Goal: Submit feedback/report problem: Submit feedback/report problem

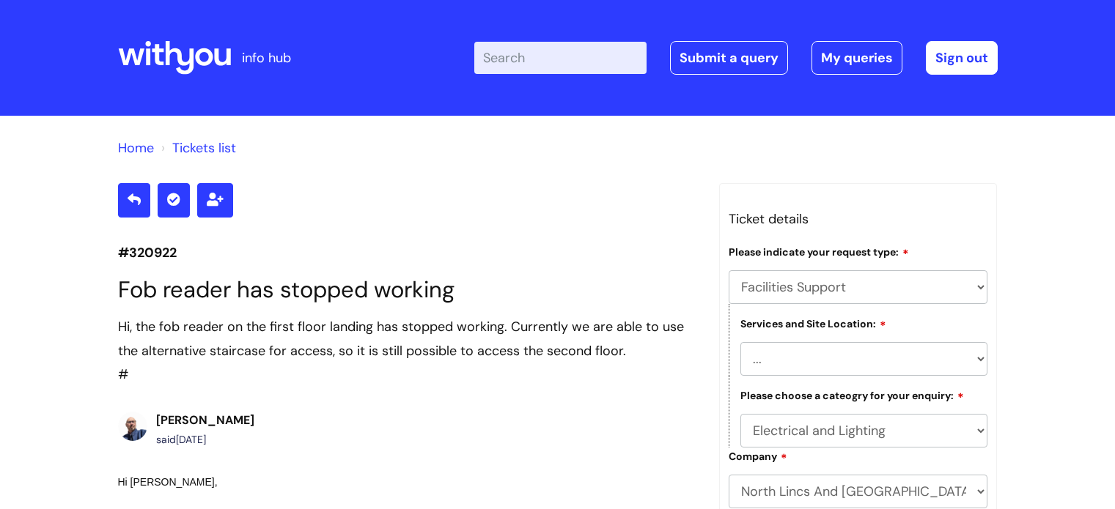
select select "Facilities Support"
select select "[GEOGRAPHIC_DATA]"
select select "Electrical and Lighting"
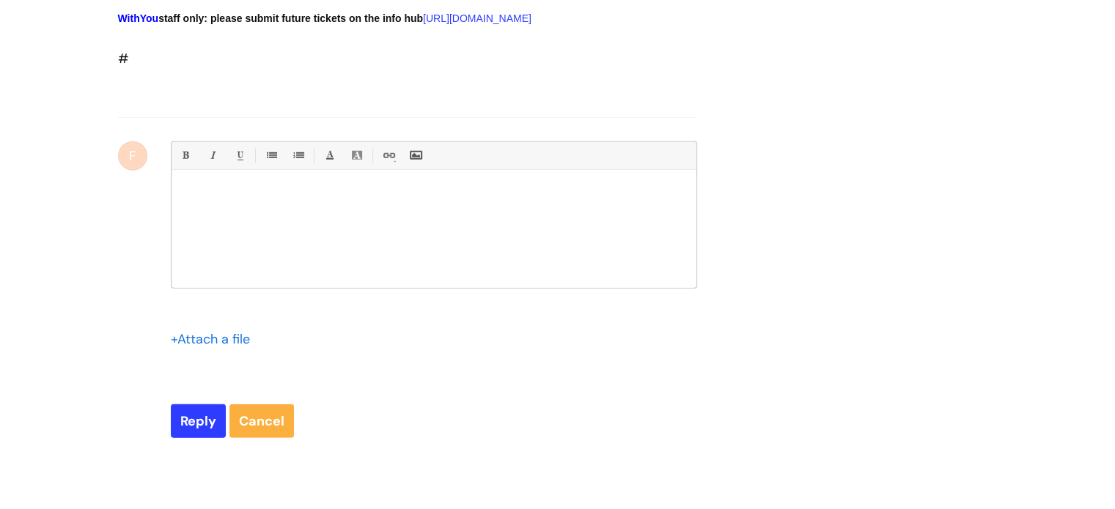
scroll to position [3996, 0]
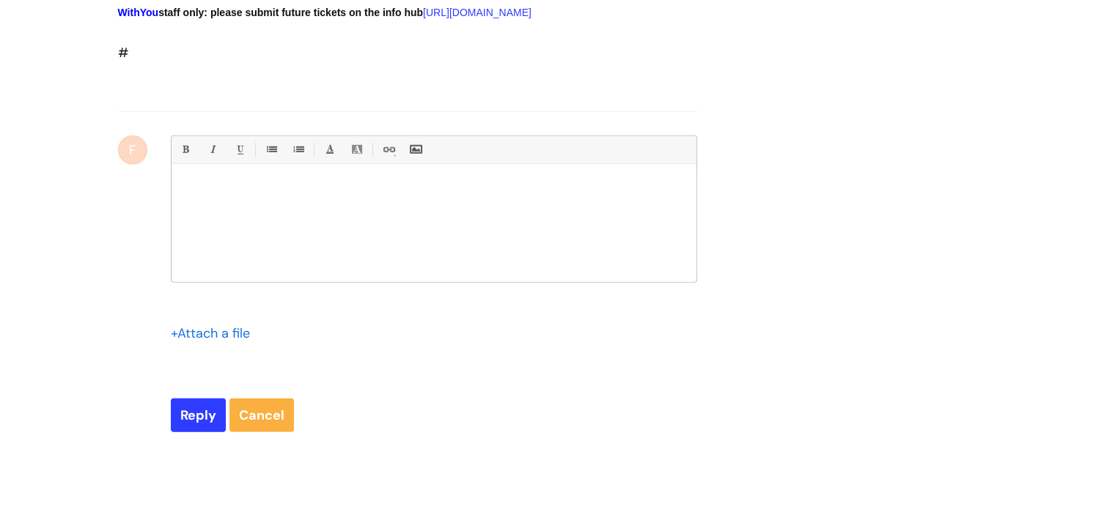
click at [384, 282] on div at bounding box center [433, 227] width 525 height 110
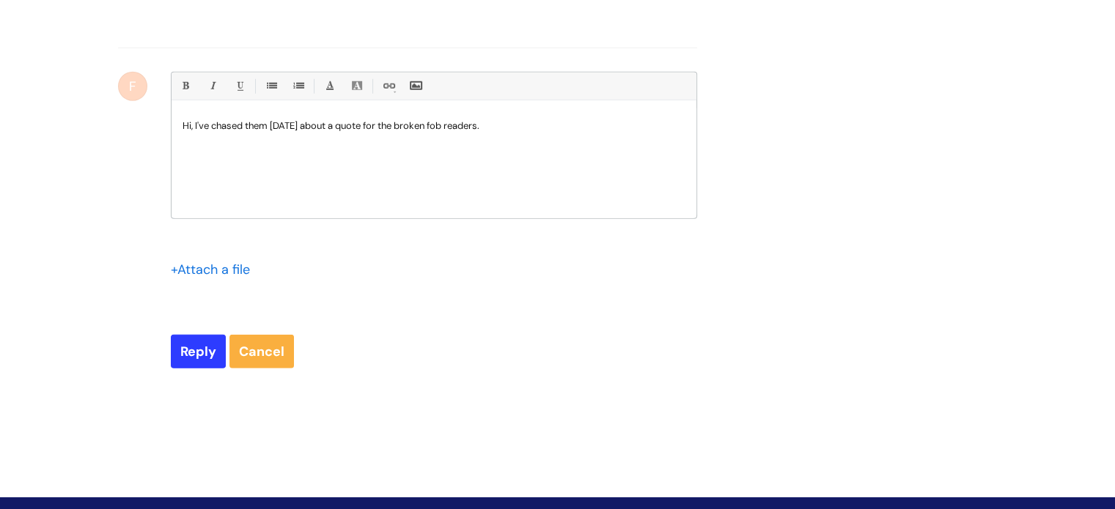
scroll to position [4216, 0]
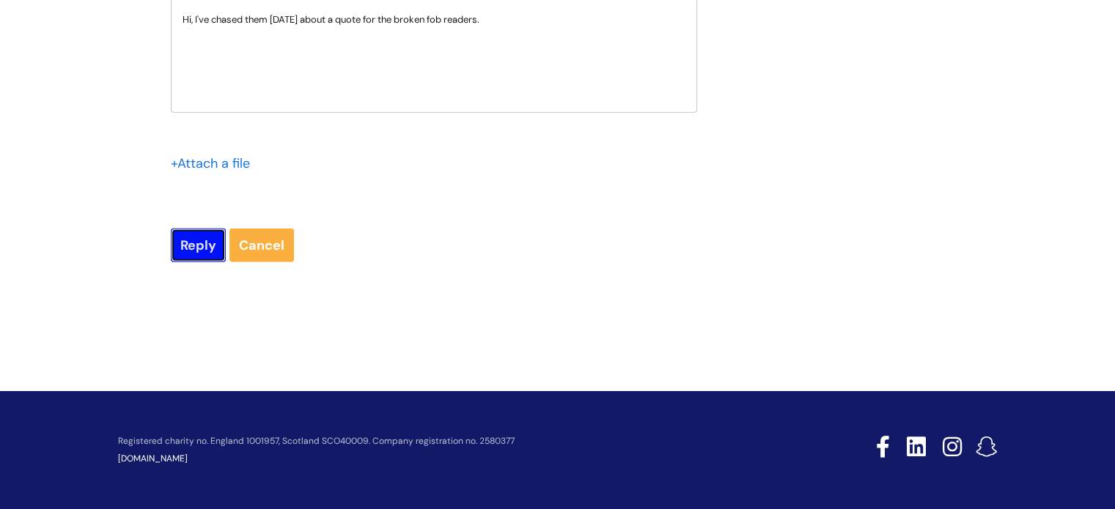
click at [216, 262] on input "Reply" at bounding box center [198, 246] width 55 height 34
type input "Please Wait..."
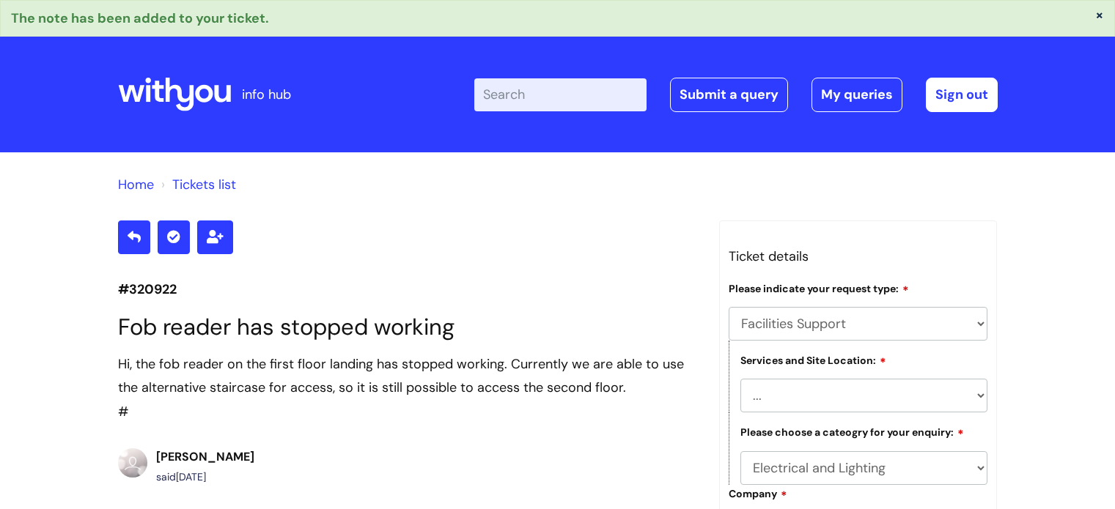
select select "Facilities Support"
select select "[GEOGRAPHIC_DATA]"
select select "Electrical and Lighting"
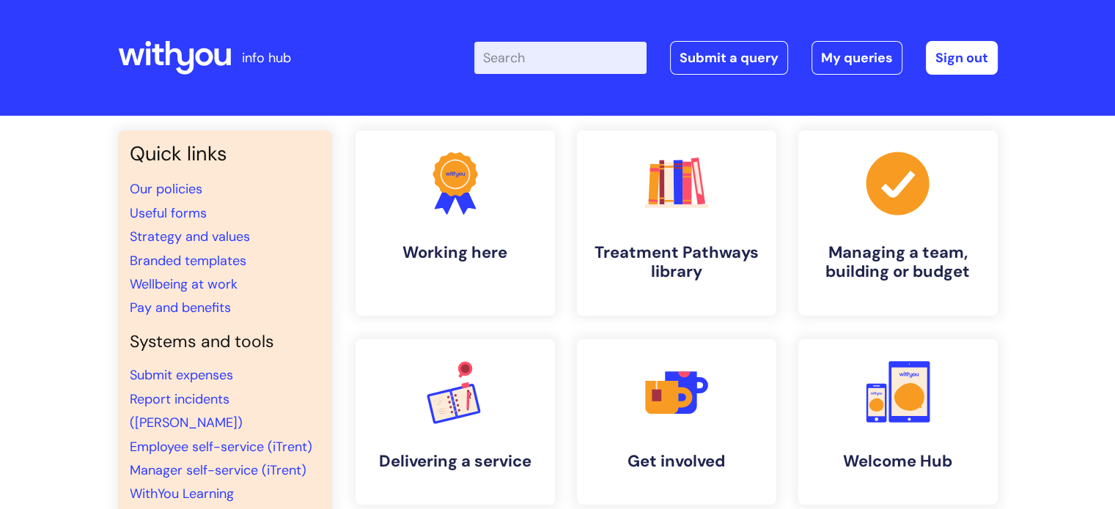
click at [572, 61] on input "Enter your search term here..." at bounding box center [560, 58] width 172 height 32
type input "brand"
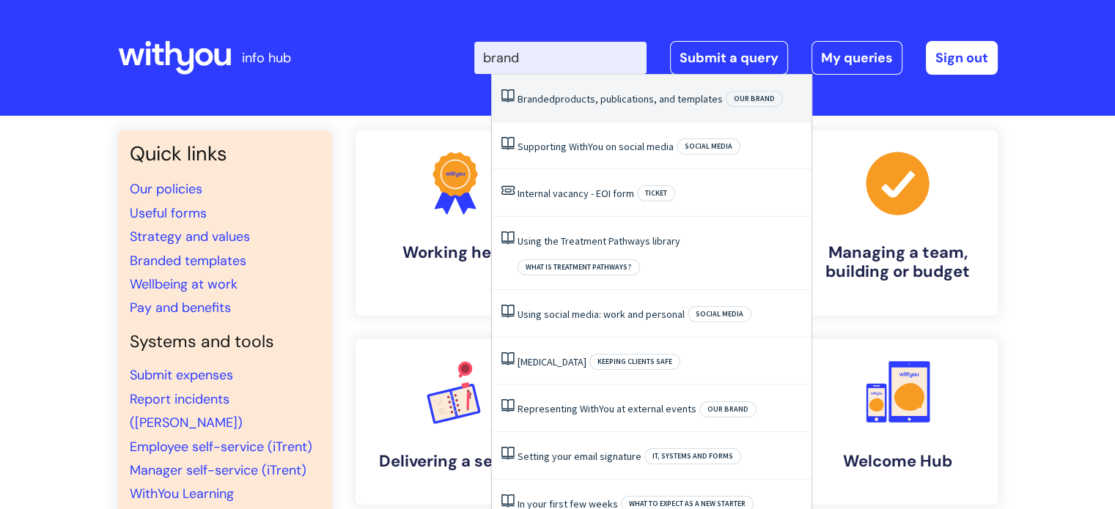
click at [569, 102] on link "Branded products, publications, and templates" at bounding box center [619, 98] width 205 height 13
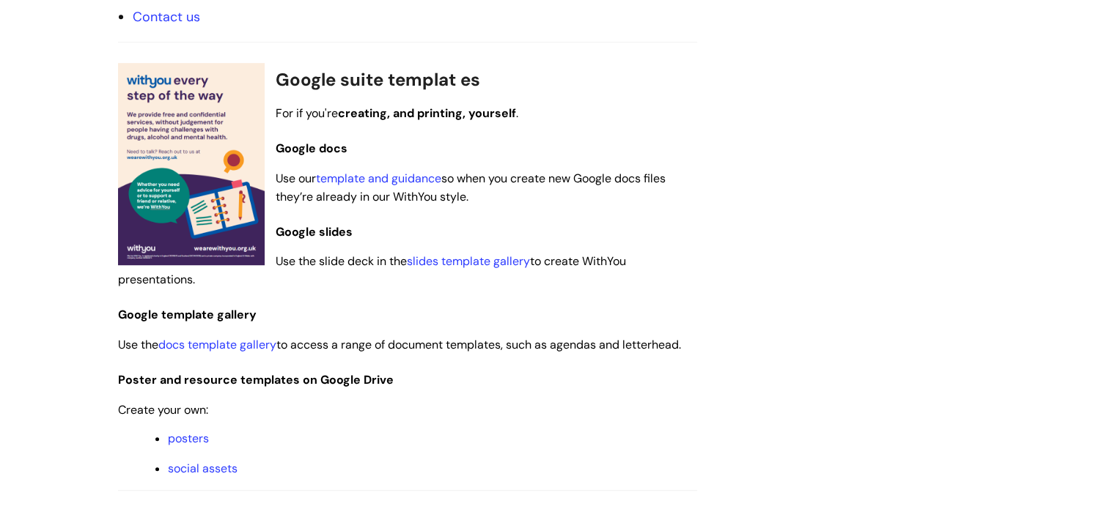
scroll to position [1173, 0]
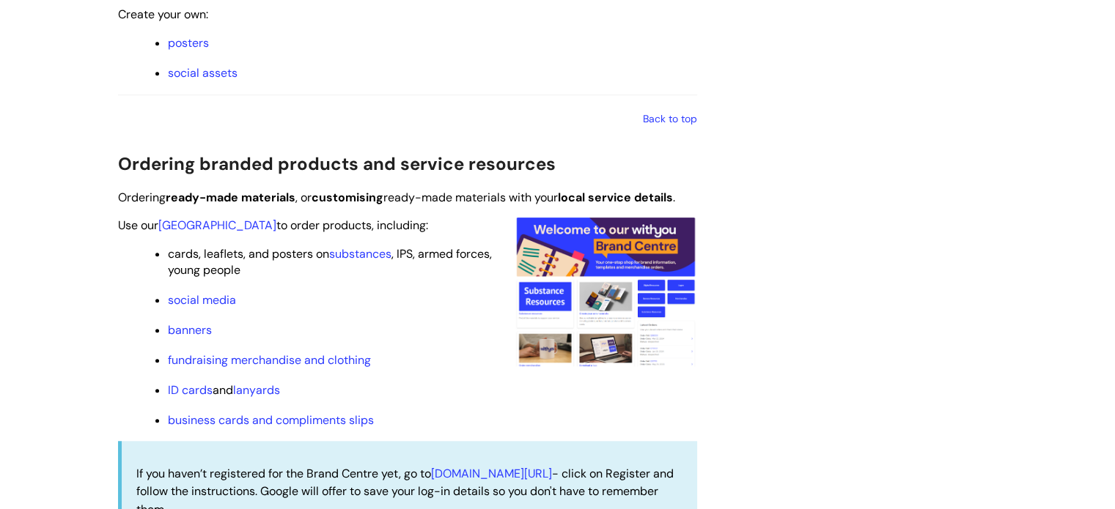
scroll to position [1319, 0]
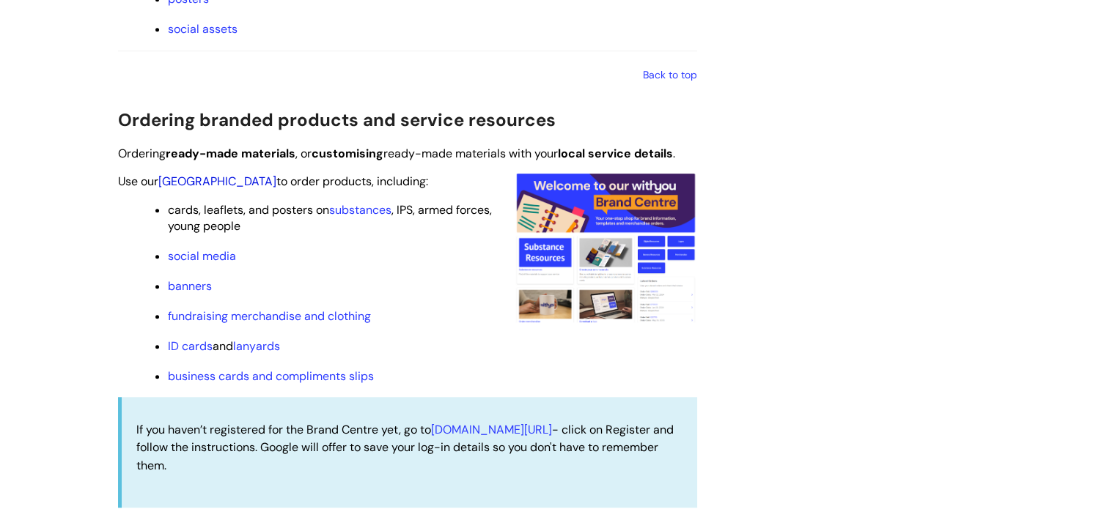
click at [196, 182] on link "[GEOGRAPHIC_DATA]" at bounding box center [217, 181] width 118 height 15
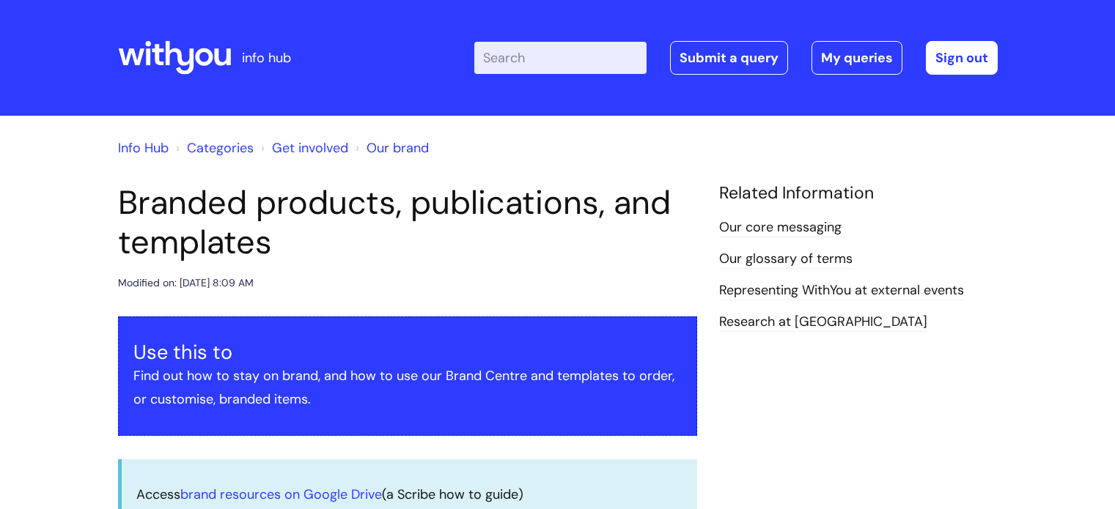
scroll to position [1319, 0]
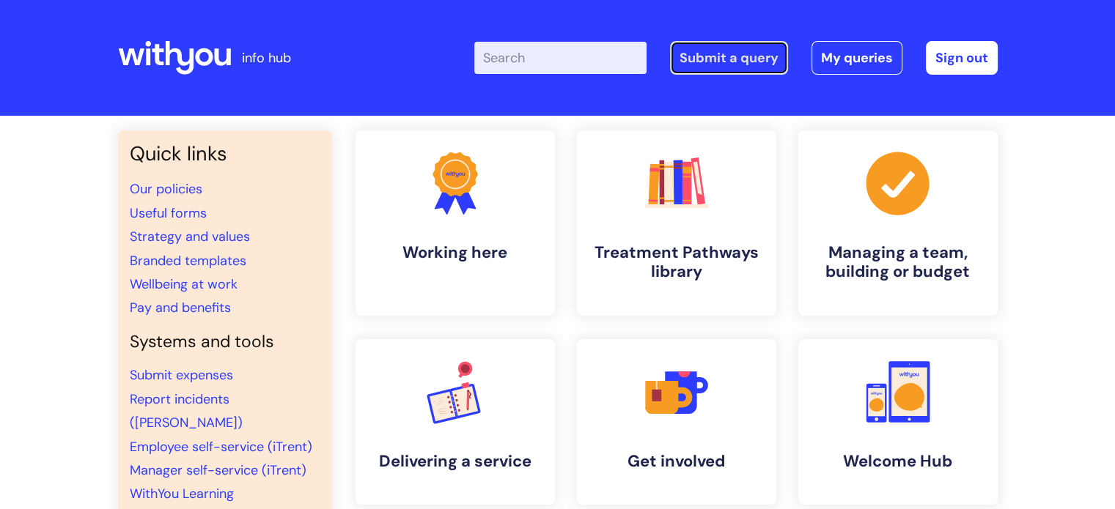
click at [734, 61] on link "Submit a query" at bounding box center [729, 58] width 118 height 34
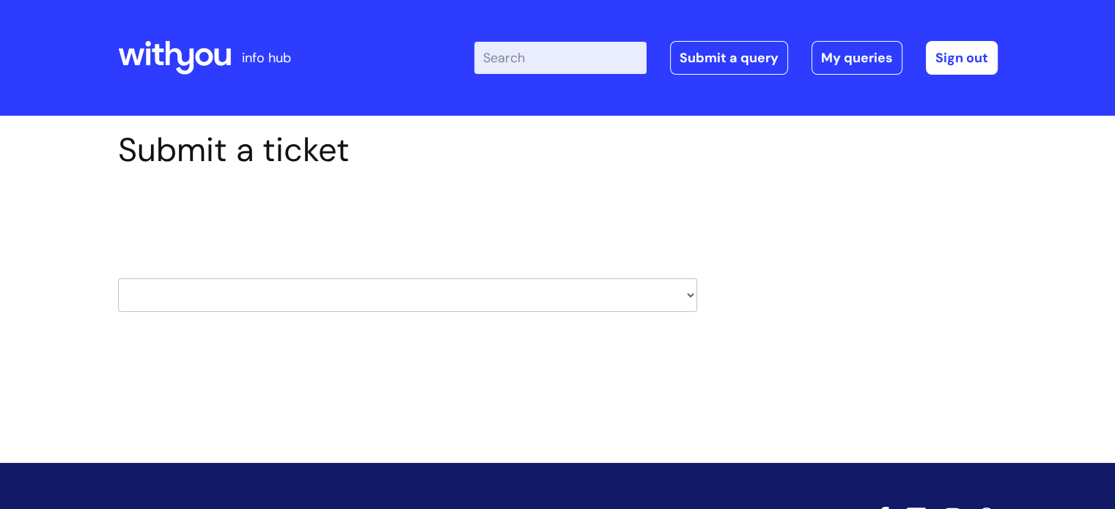
click at [413, 306] on select "HR / People IT and Support Clinical Drug Alerts Finance Accounts Data Support T…" at bounding box center [407, 295] width 579 height 34
select select "it_and_support"
click at [118, 278] on select "HR / People IT and Support Clinical Drug Alerts Finance Accounts Data Support T…" at bounding box center [407, 295] width 579 height 34
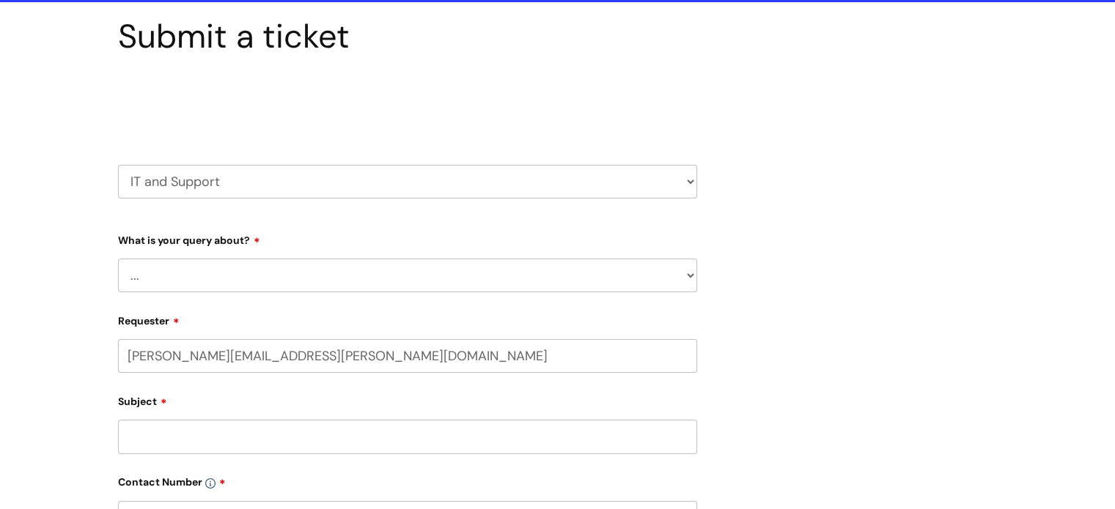
scroll to position [220, 0]
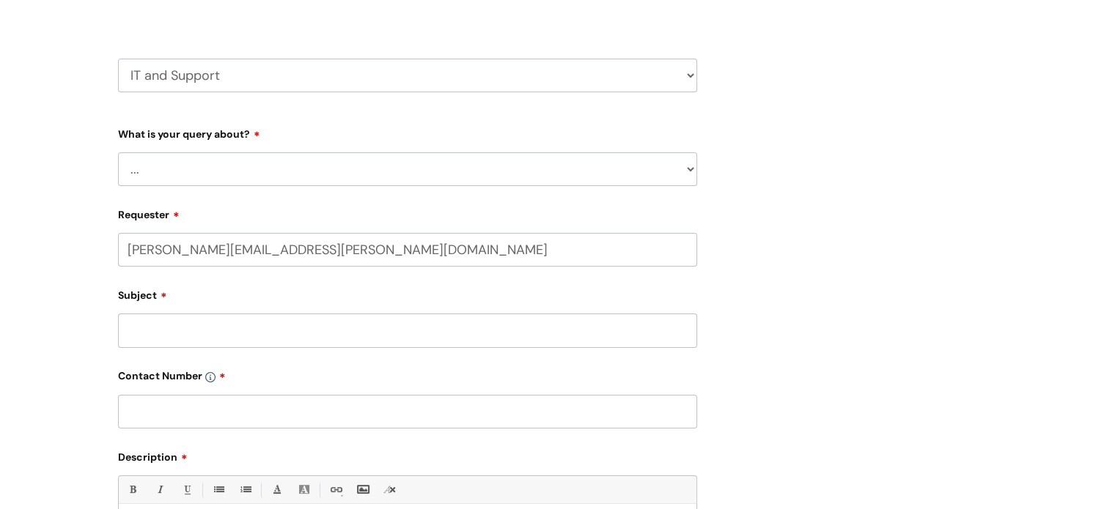
select select "80004418362"
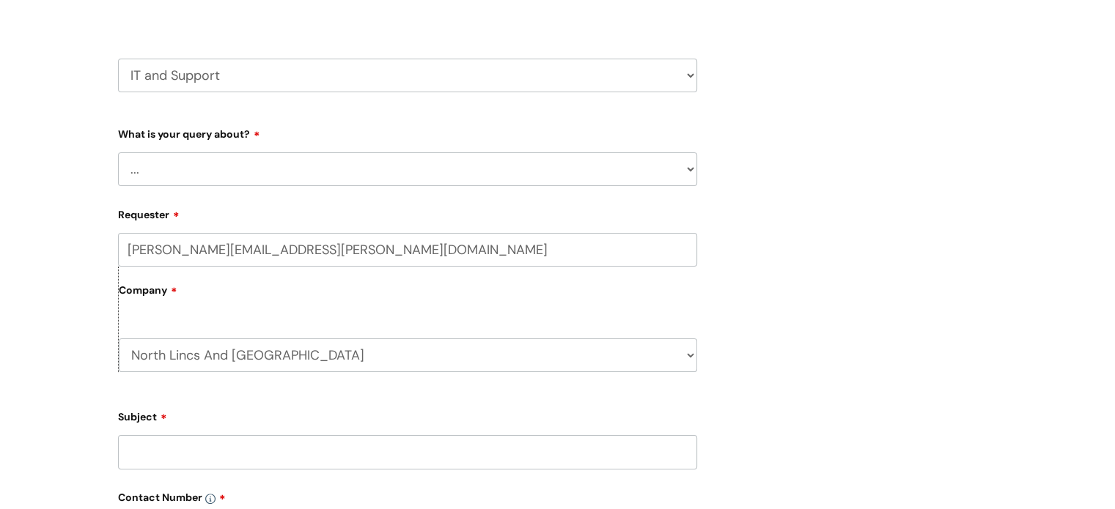
click at [252, 160] on select "... Mobile Phone Reset & MFA Accounts, Starters and Leavers IT Hardware issue I…" at bounding box center [407, 169] width 579 height 34
select select "Something Else"
click at [118, 152] on select "... Mobile Phone Reset & MFA Accounts, Starters and Leavers IT Hardware issue I…" at bounding box center [407, 169] width 579 height 34
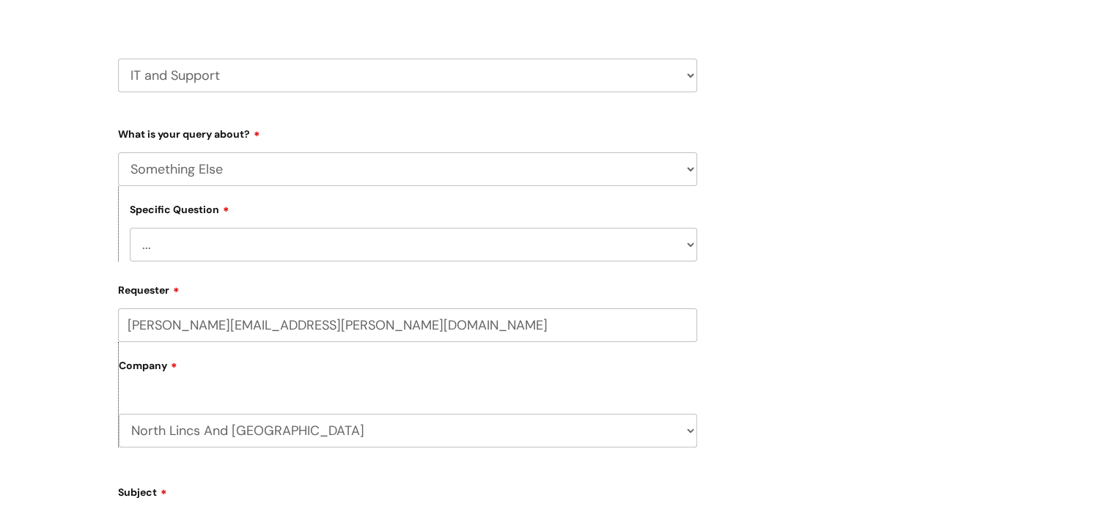
click at [191, 232] on select "... My problem is not listed" at bounding box center [413, 245] width 567 height 34
select select "My problem is not listed"
click at [130, 228] on select "... My problem is not listed" at bounding box center [413, 245] width 567 height 34
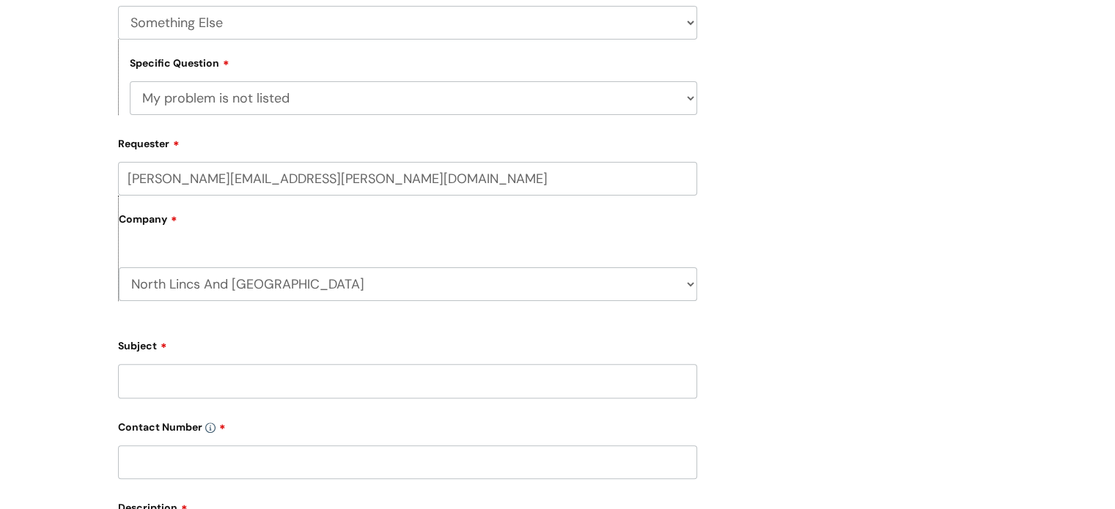
scroll to position [586, 0]
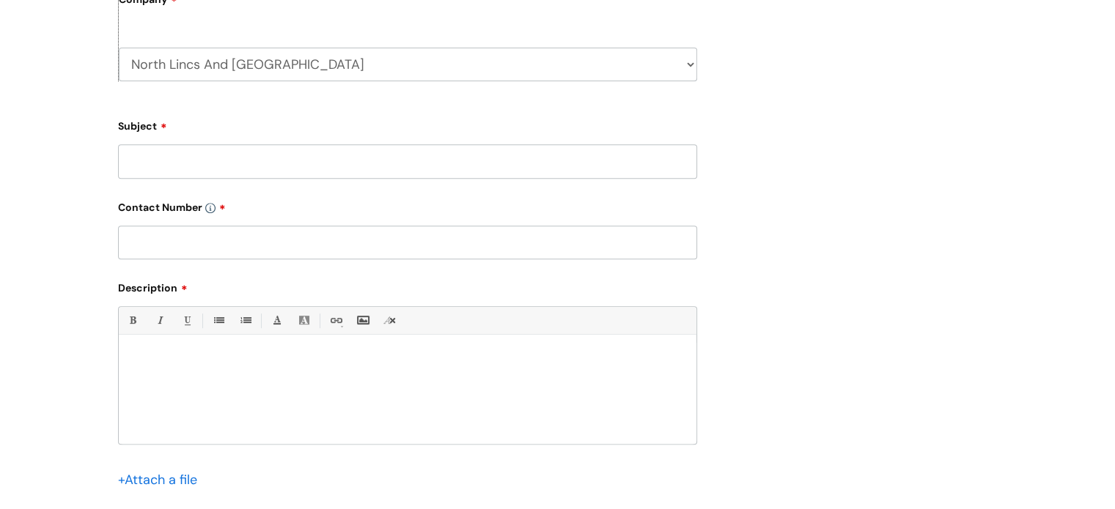
click at [210, 159] on input "Subject" at bounding box center [407, 161] width 579 height 34
type input "Link to Brand Centre not working"
click at [161, 240] on input "text" at bounding box center [407, 243] width 579 height 34
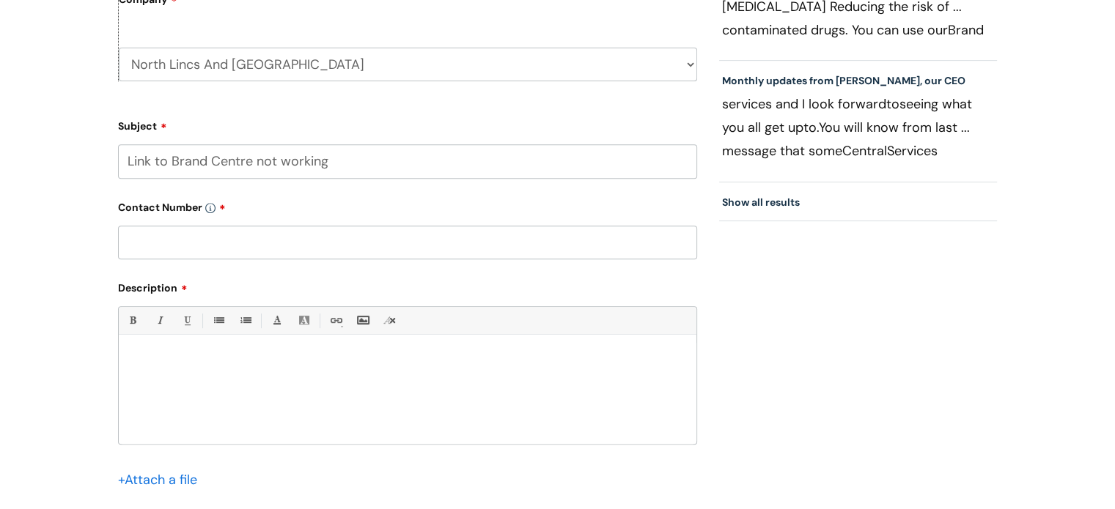
type input "01472 806890"
click at [160, 351] on div at bounding box center [407, 393] width 577 height 101
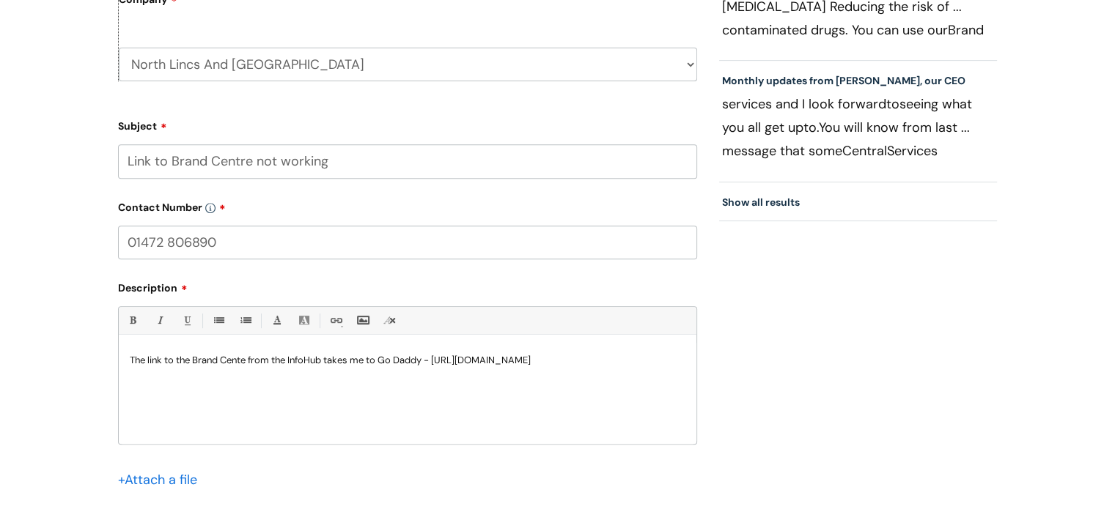
drag, startPoint x: 437, startPoint y: 357, endPoint x: 602, endPoint y: 358, distance: 165.6
click at [602, 358] on p "The link to the Brand Cente from the InfoHub takes me to Go Daddy - http://with…" at bounding box center [408, 360] width 556 height 13
drag, startPoint x: 488, startPoint y: 363, endPoint x: 422, endPoint y: 391, distance: 71.6
click at [422, 391] on div "The link to the Brand Cente from the InfoHub takes me to Go Daddy - http://with…" at bounding box center [407, 393] width 577 height 101
drag, startPoint x: 438, startPoint y: 358, endPoint x: 624, endPoint y: 353, distance: 185.5
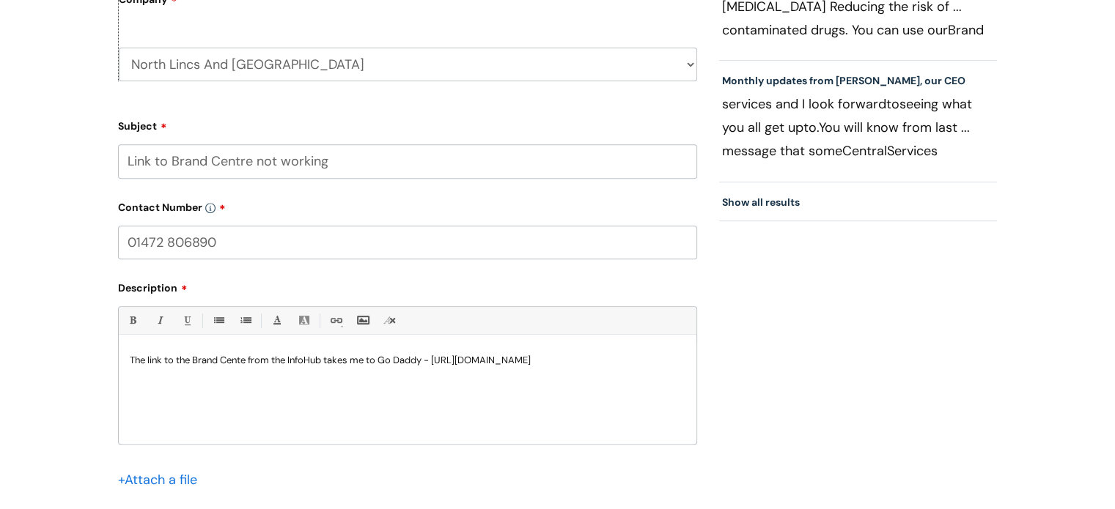
click at [624, 353] on div "The link to the Brand Cente from the InfoHub takes me to Go Daddy - http://with…" at bounding box center [407, 393] width 577 height 101
click at [331, 322] on link "Link" at bounding box center [335, 320] width 18 height 18
click at [342, 338] on link "Insert Link ..." at bounding box center [399, 342] width 142 height 20
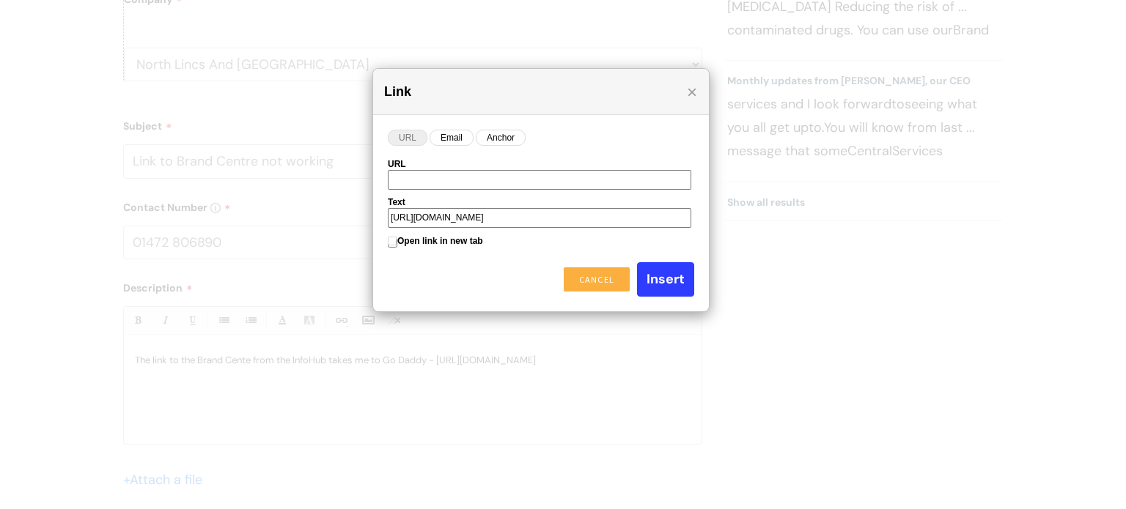
click at [449, 171] on input "URL" at bounding box center [539, 180] width 303 height 21
type input "http://withyoubrand.org.uk/auth/login"
click at [673, 274] on input "Insert" at bounding box center [665, 279] width 57 height 34
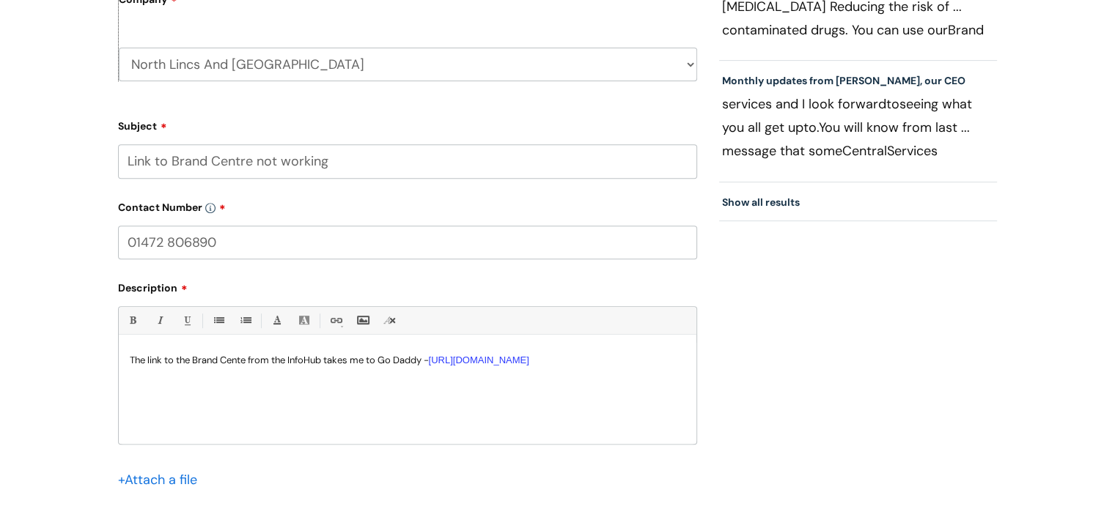
click at [496, 394] on div "The link to the Brand Cente from the InfoHub takes me to Go Daddy - http://with…" at bounding box center [407, 393] width 577 height 101
click at [492, 359] on link "http://withyoubrand.org.uk/auth/login" at bounding box center [479, 360] width 100 height 11
click at [521, 357] on link "http://withyoubrand.org.uk/auth/login" at bounding box center [479, 360] width 100 height 11
drag, startPoint x: 438, startPoint y: 360, endPoint x: 593, endPoint y: 363, distance: 155.4
click at [593, 363] on p "The link to the Brand Cente from the InfoHub takes me to Go Daddy - http://with…" at bounding box center [408, 360] width 556 height 13
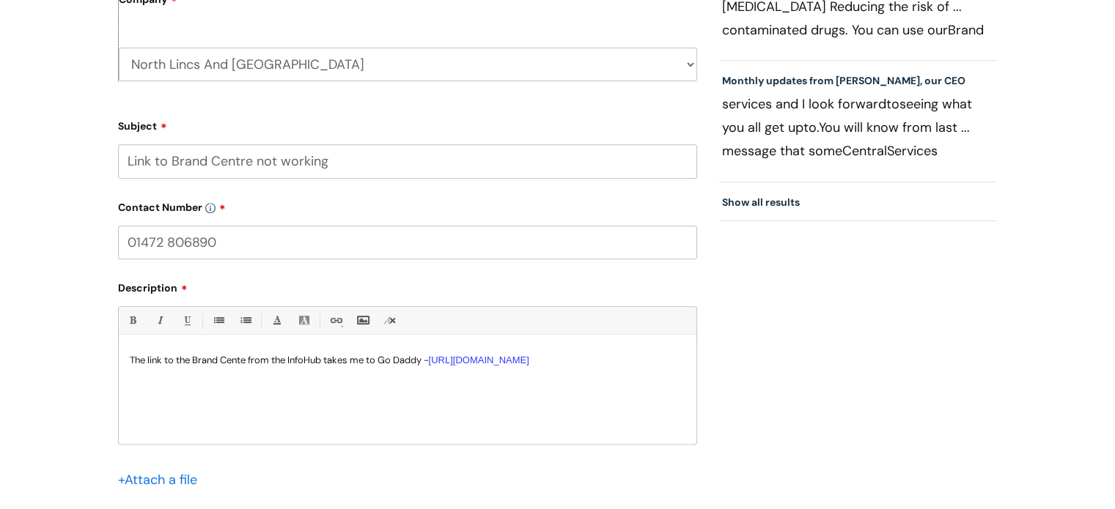
copy link "http://withyoubrand.org.uk/auth/login"
click at [242, 361] on p "The link to the Brand Cente from the InfoHub takes me to Go Daddy - http://with…" at bounding box center [408, 360] width 556 height 13
click at [311, 363] on p "The link to the Brand Centre from the InfoHub takes me to Go Daddy - http://wit…" at bounding box center [408, 360] width 556 height 13
drag, startPoint x: 609, startPoint y: 358, endPoint x: 114, endPoint y: 362, distance: 495.4
click at [114, 362] on div "Submit a ticket Select issue type HR / People IT and Support Clinical Drug Aler…" at bounding box center [407, 63] width 601 height 1039
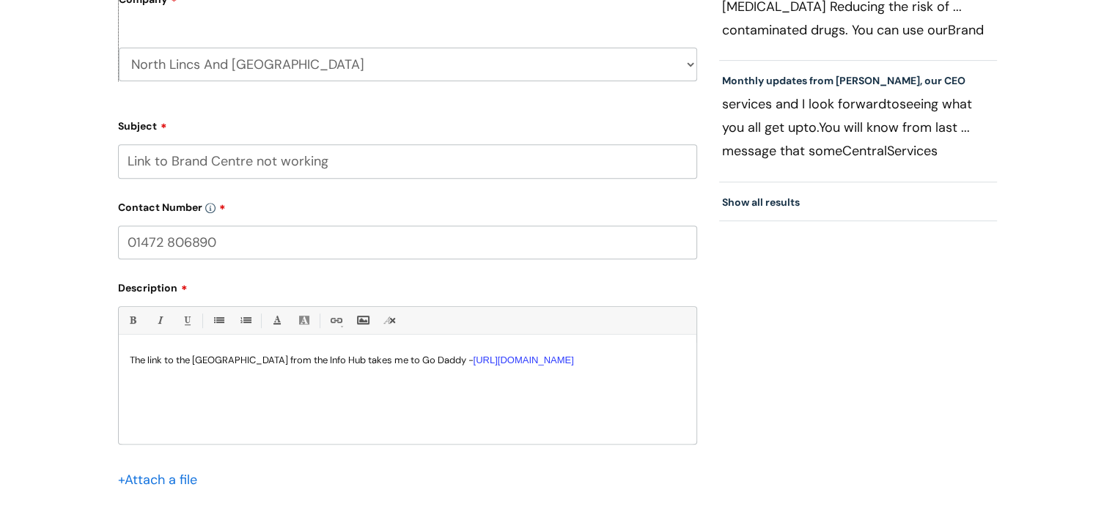
copy p "The link to the Brand Centre from the Info Hub takes me to Go Daddy - http://wi…"
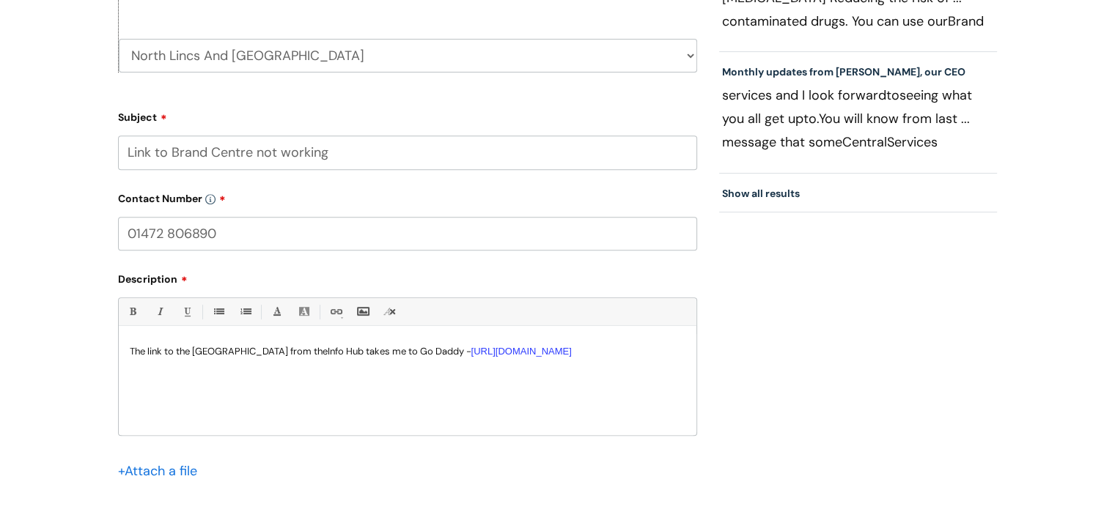
scroll to position [733, 0]
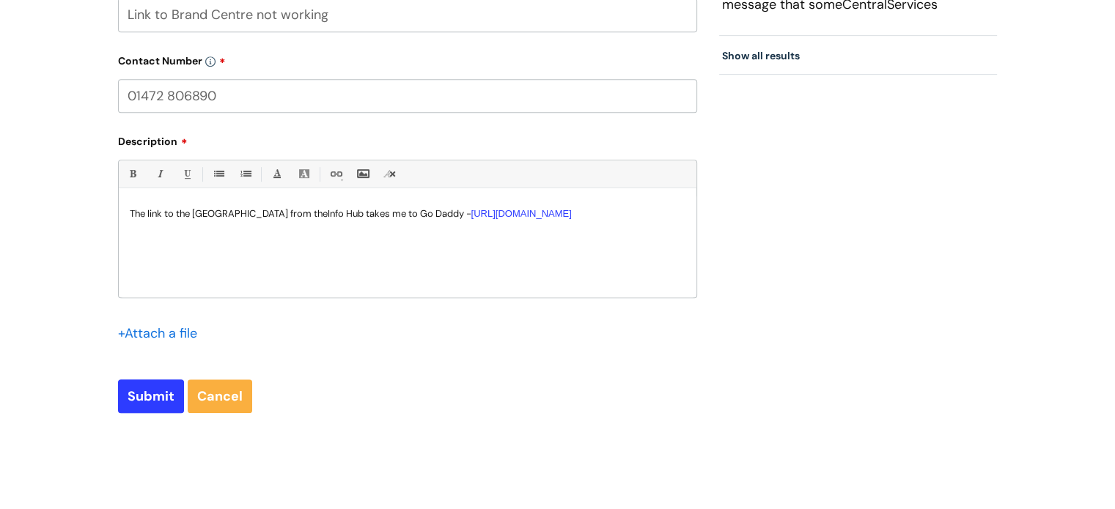
click at [620, 257] on div "The link to the Brand Centre from the Info Hub takes me to Go Daddy - http://wi…" at bounding box center [407, 246] width 577 height 101
click at [124, 410] on input "Submit" at bounding box center [151, 397] width 66 height 34
type input "Please Wait..."
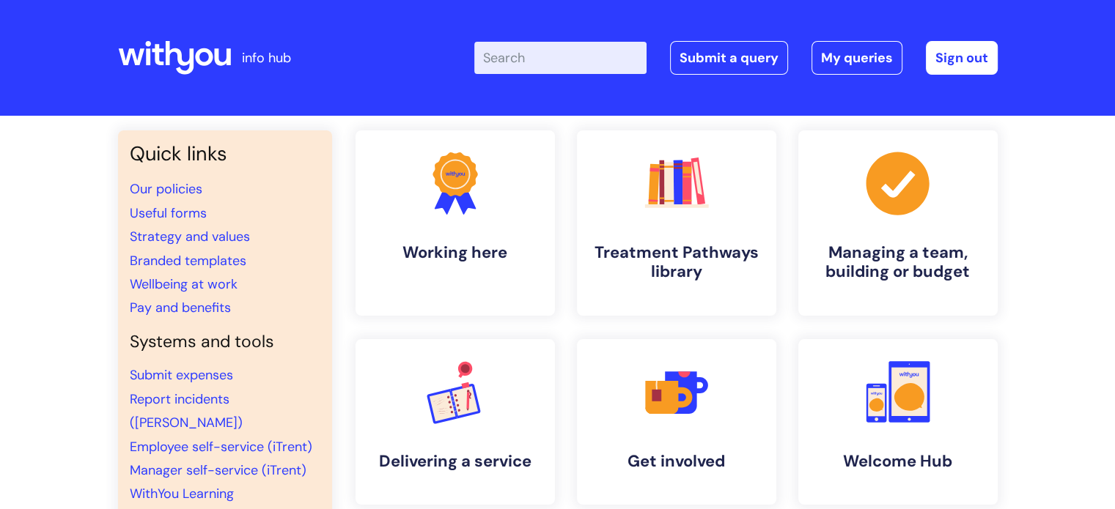
click at [566, 57] on input "Enter your search term here..." at bounding box center [560, 58] width 172 height 32
type input "brand centre"
click button "Search" at bounding box center [0, 0] width 0 height 0
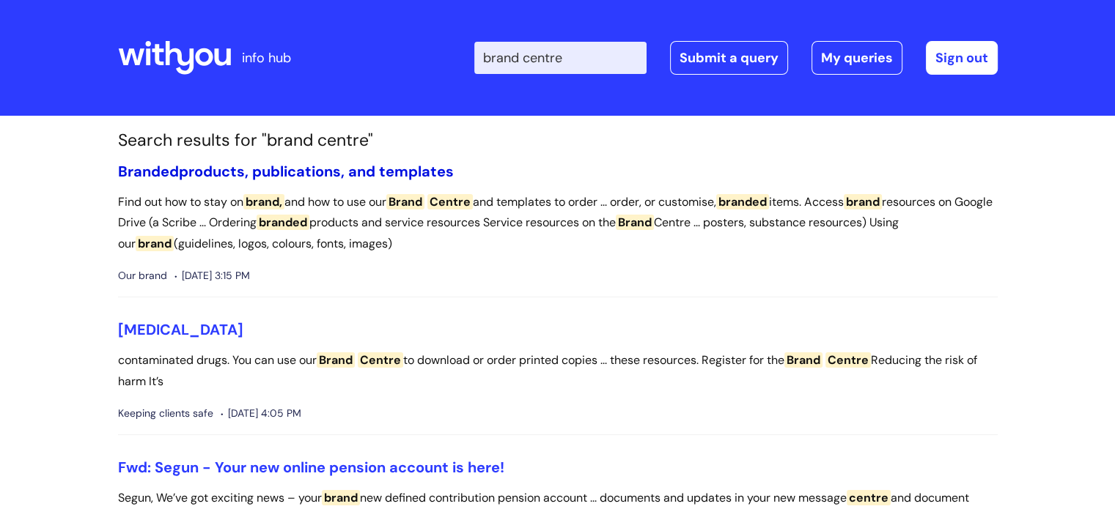
click at [358, 170] on link "Branded products, publications, and templates" at bounding box center [286, 171] width 336 height 19
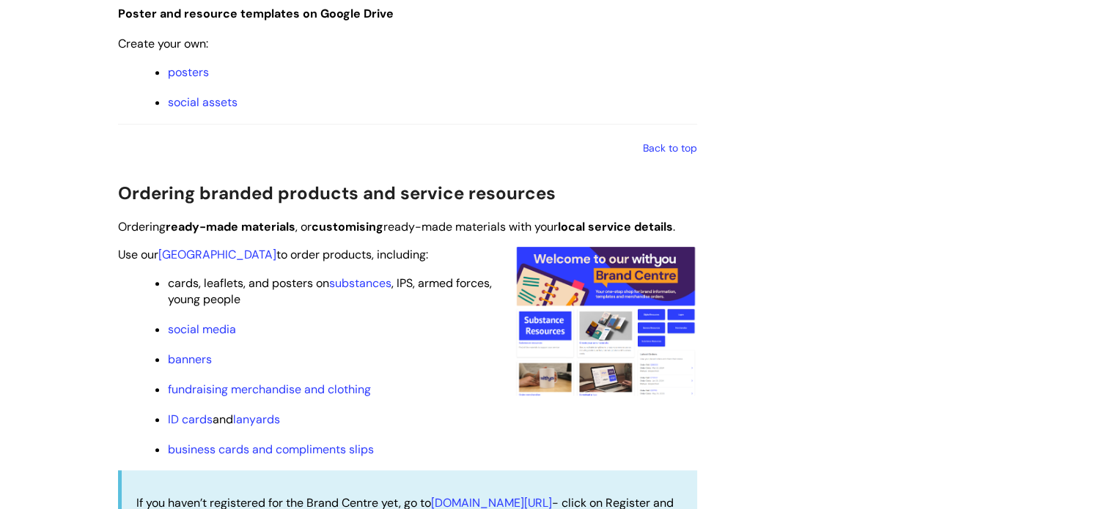
scroll to position [1392, 0]
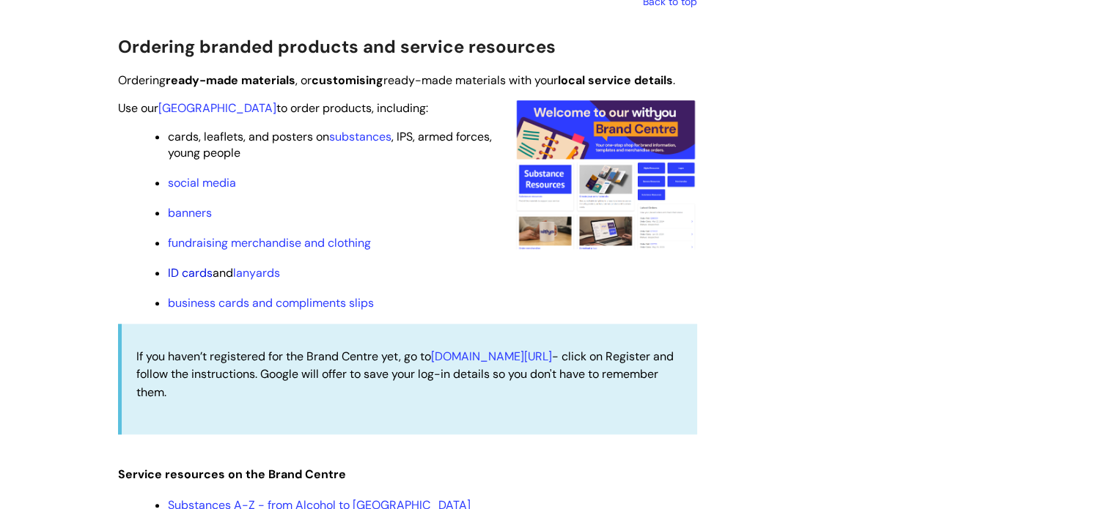
click at [195, 278] on link "ID cards" at bounding box center [190, 272] width 45 height 15
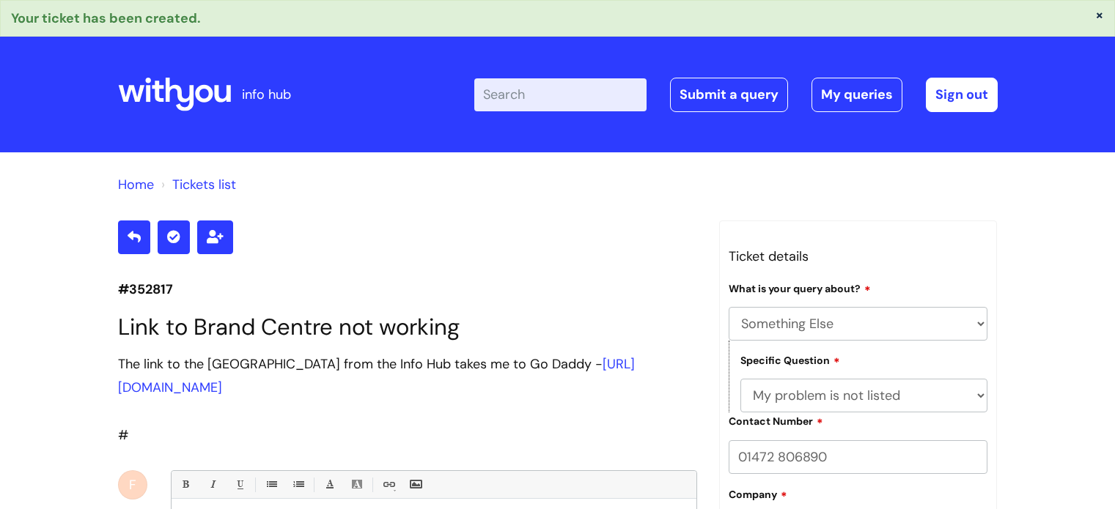
select select "Something Else"
select select "My problem is not listed"
